Goal: Book appointment/travel/reservation

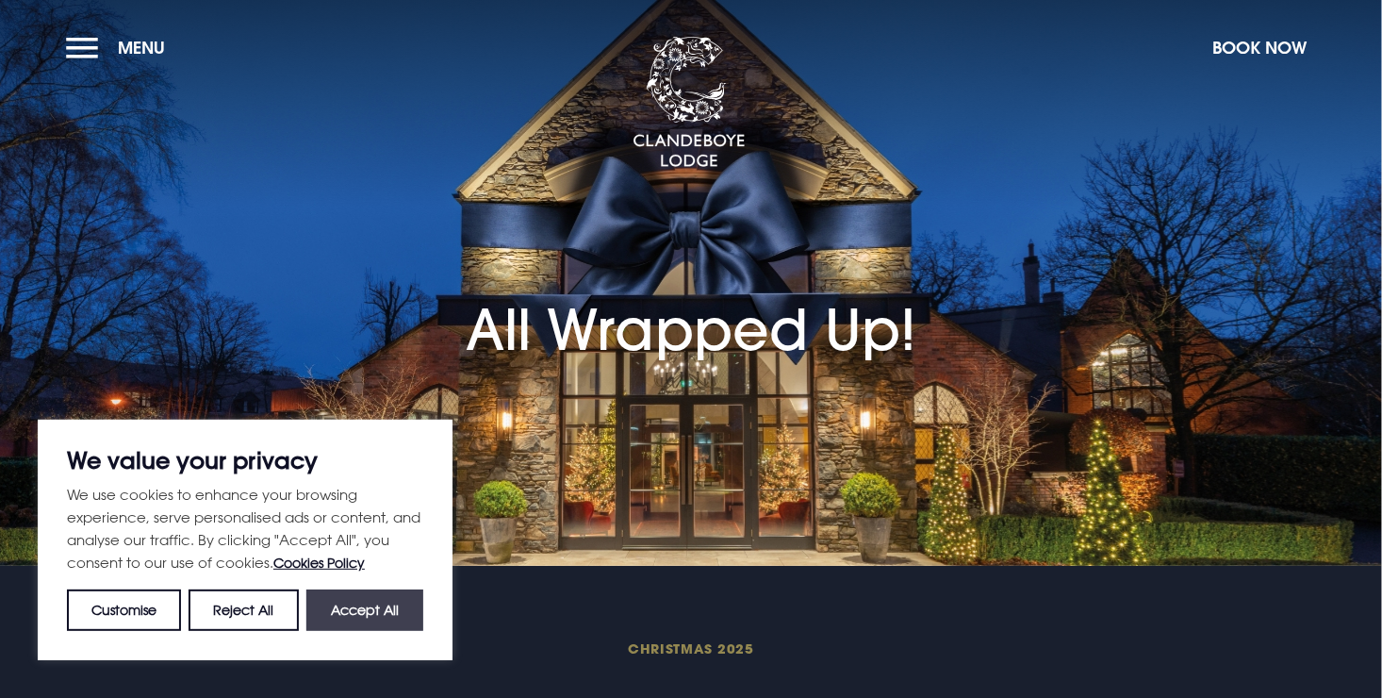
click at [351, 614] on button "Accept All" at bounding box center [364, 609] width 117 height 41
checkbox input "true"
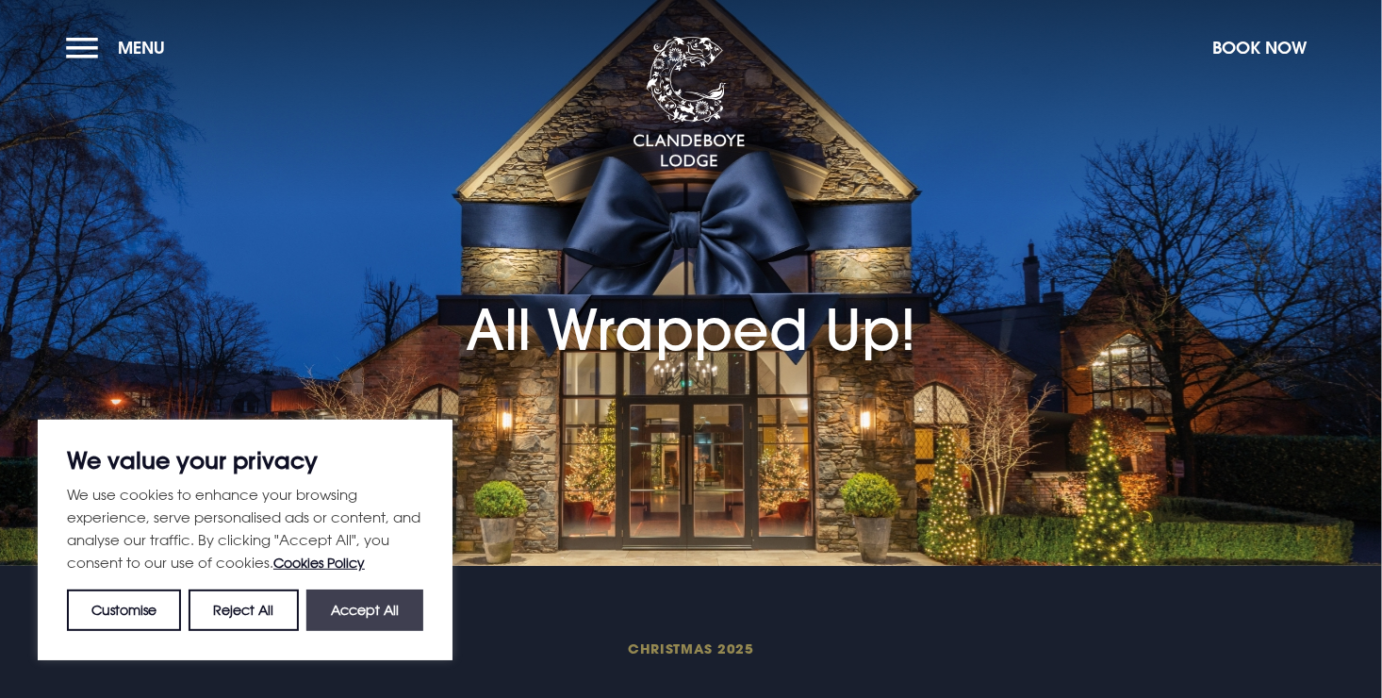
checkbox input "true"
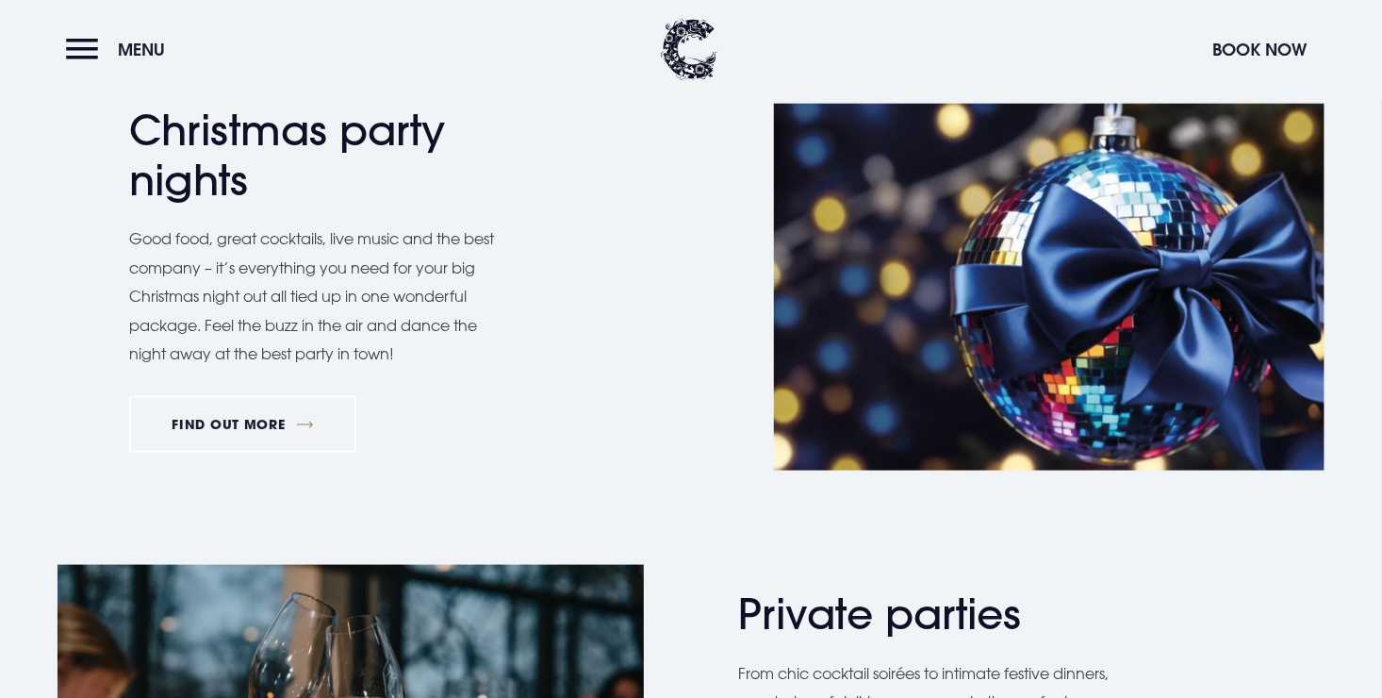
scroll to position [943, 0]
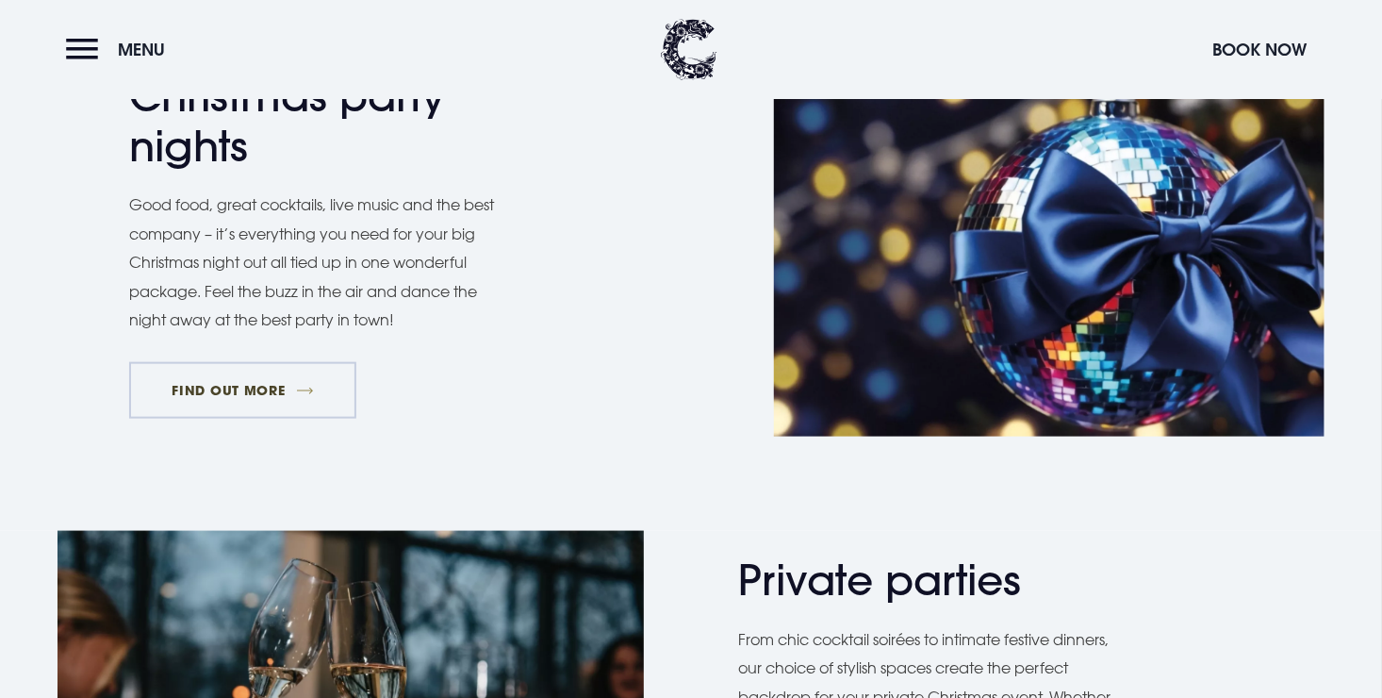
click at [210, 388] on link "FIND OUT MORE" at bounding box center [242, 390] width 227 height 57
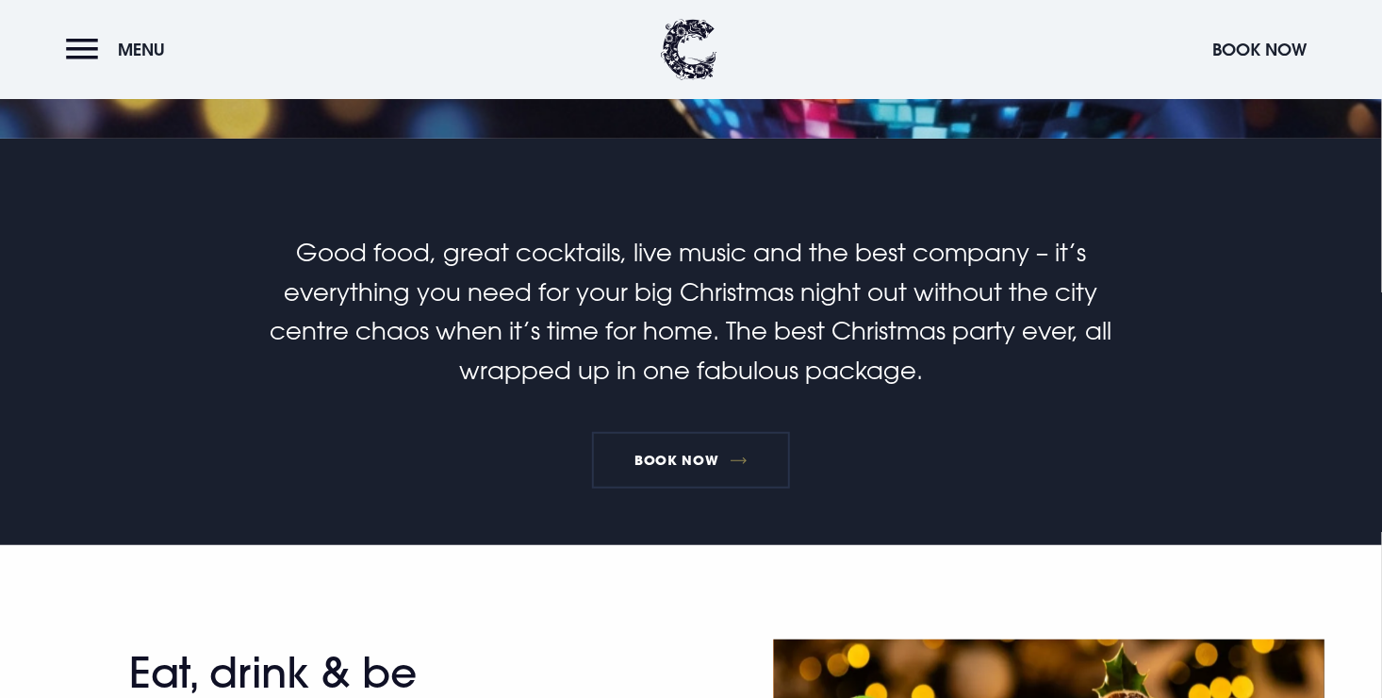
scroll to position [471, 0]
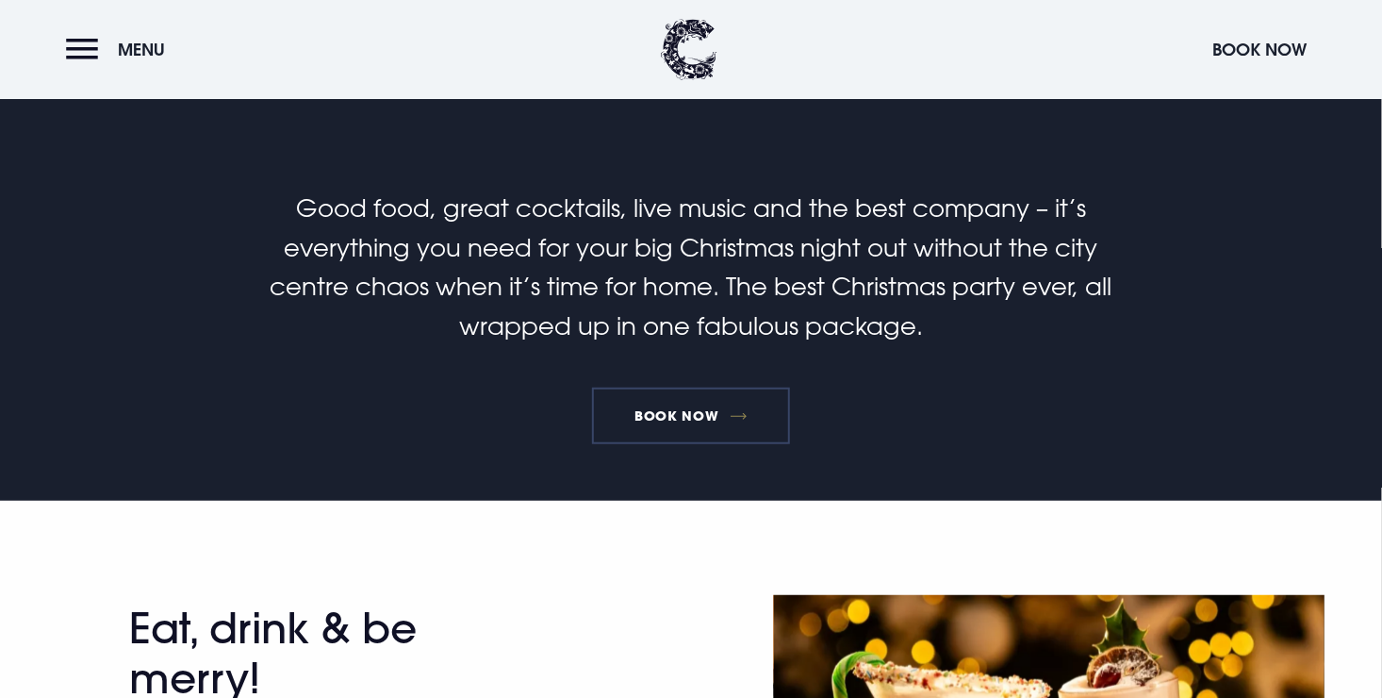
click at [725, 421] on link "Book Now" at bounding box center [691, 415] width 198 height 57
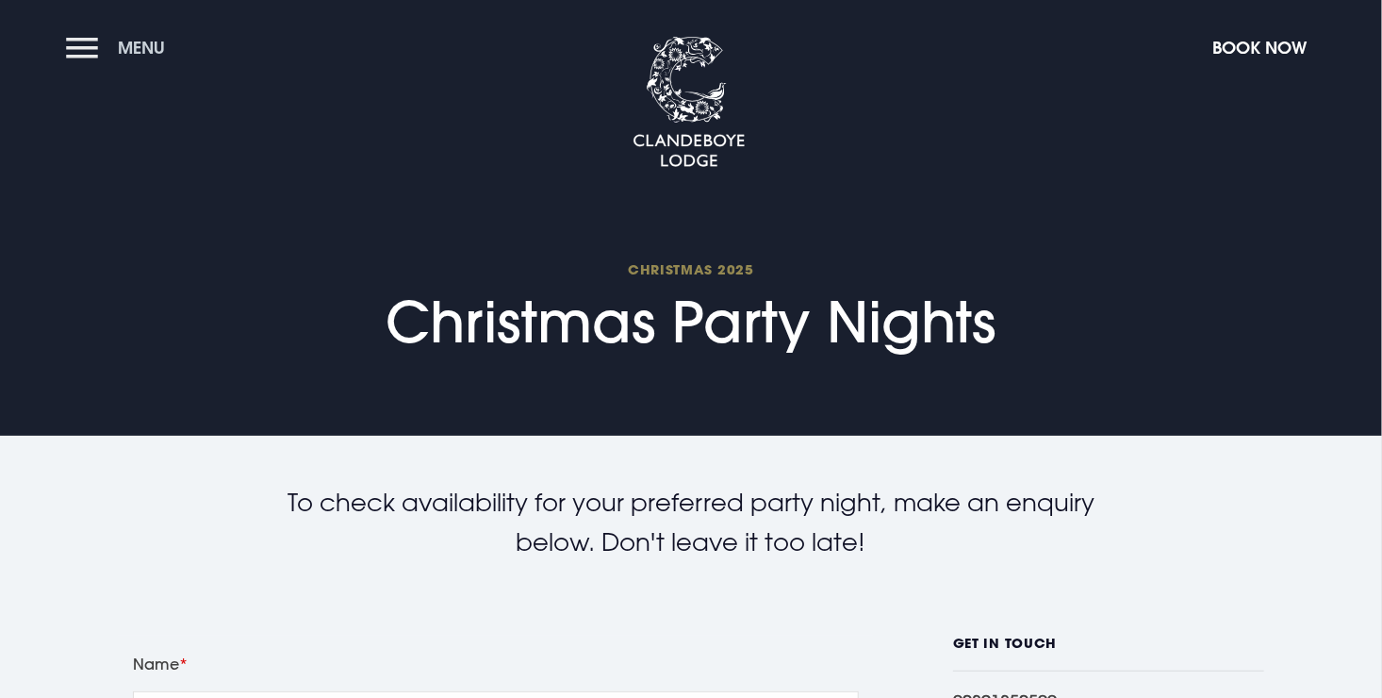
click at [80, 48] on button "Menu" at bounding box center [120, 47] width 108 height 41
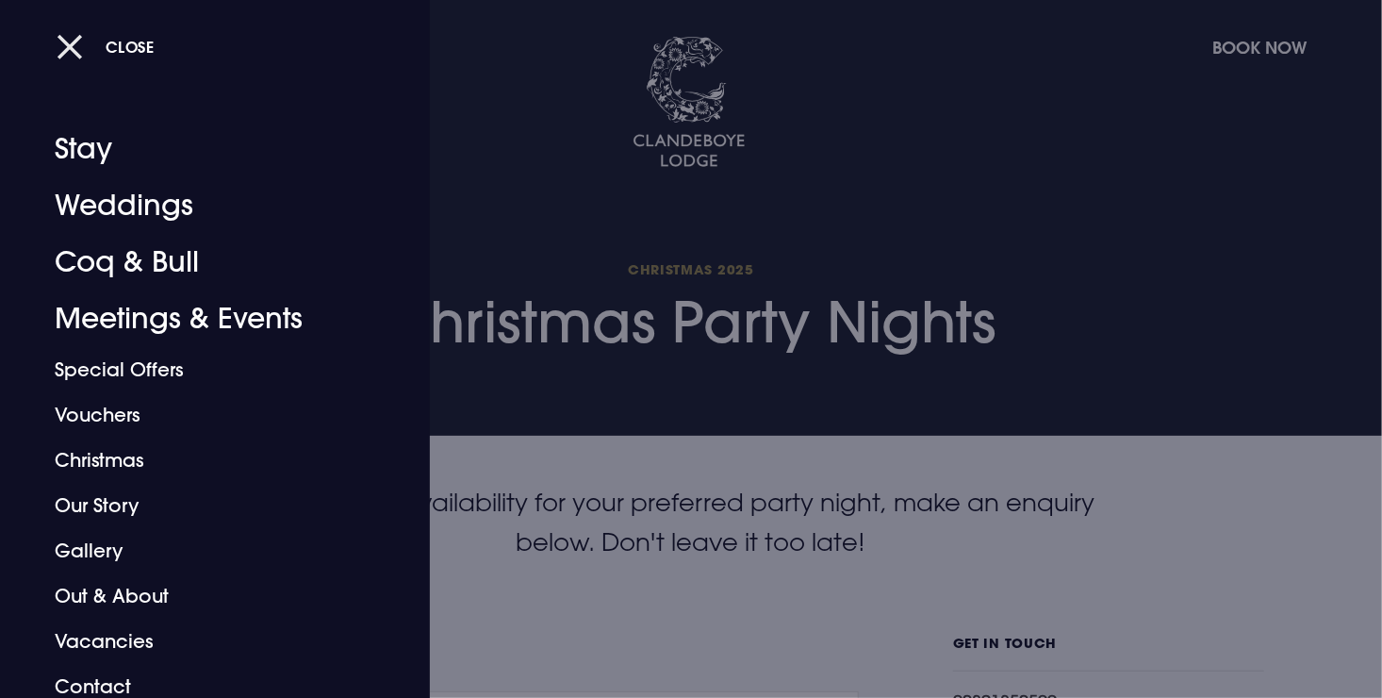
click at [69, 41] on button "Close" at bounding box center [106, 46] width 98 height 39
